Goal: Entertainment & Leisure: Consume media (video, audio)

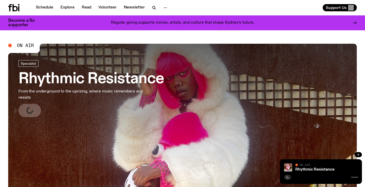
scroll to position [6, 0]
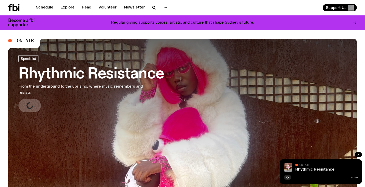
click at [85, 71] on h3 "Rhythmic Resistance" at bounding box center [91, 74] width 146 height 14
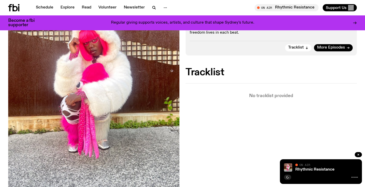
scroll to position [115, 0]
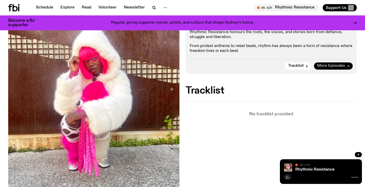
click at [324, 64] on span "More Episodes" at bounding box center [331, 66] width 28 height 4
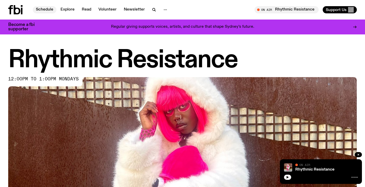
click at [47, 8] on link "Schedule" at bounding box center [45, 9] width 24 height 7
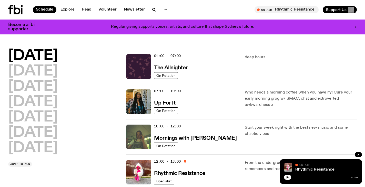
click at [22, 9] on icon at bounding box center [22, 11] width 2 height 7
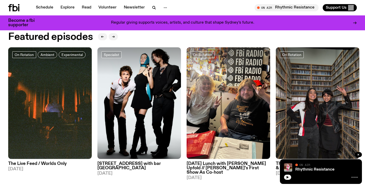
scroll to position [235, 0]
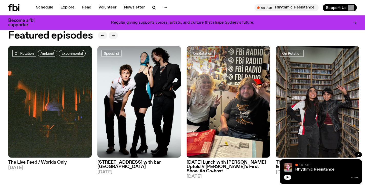
click at [114, 33] on button "button" at bounding box center [113, 35] width 9 height 7
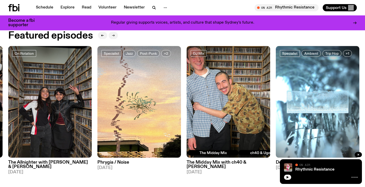
click at [114, 33] on button "button" at bounding box center [113, 35] width 9 height 7
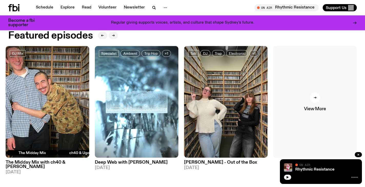
click at [316, 100] on div at bounding box center [315, 97] width 10 height 10
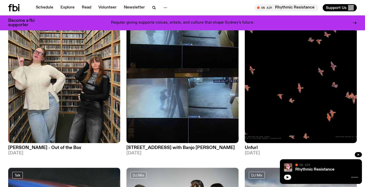
scroll to position [435, 0]
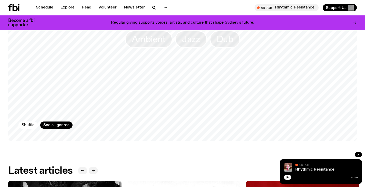
scroll to position [493, 0]
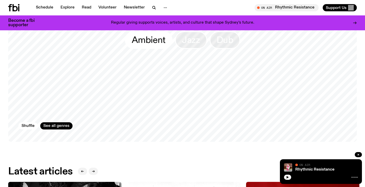
click at [163, 38] on span "Ambient" at bounding box center [149, 40] width 34 height 10
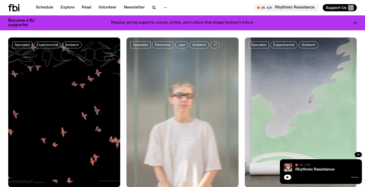
scroll to position [152, 0]
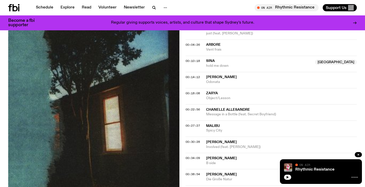
scroll to position [199, 0]
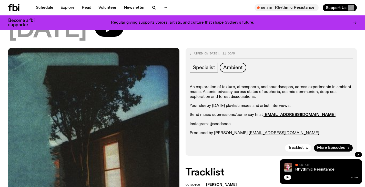
scroll to position [38, 0]
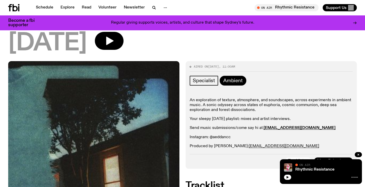
click at [238, 82] on span "Ambient" at bounding box center [234, 81] width 20 height 6
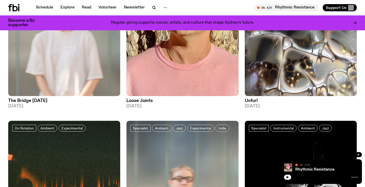
scroll to position [376, 0]
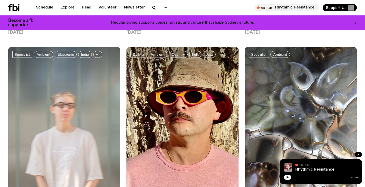
click at [294, 72] on div at bounding box center [301, 65] width 112 height 37
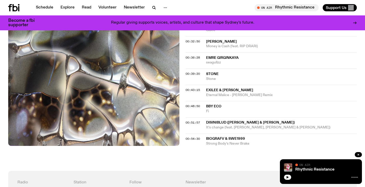
scroll to position [301, 0]
